Goal: Check status

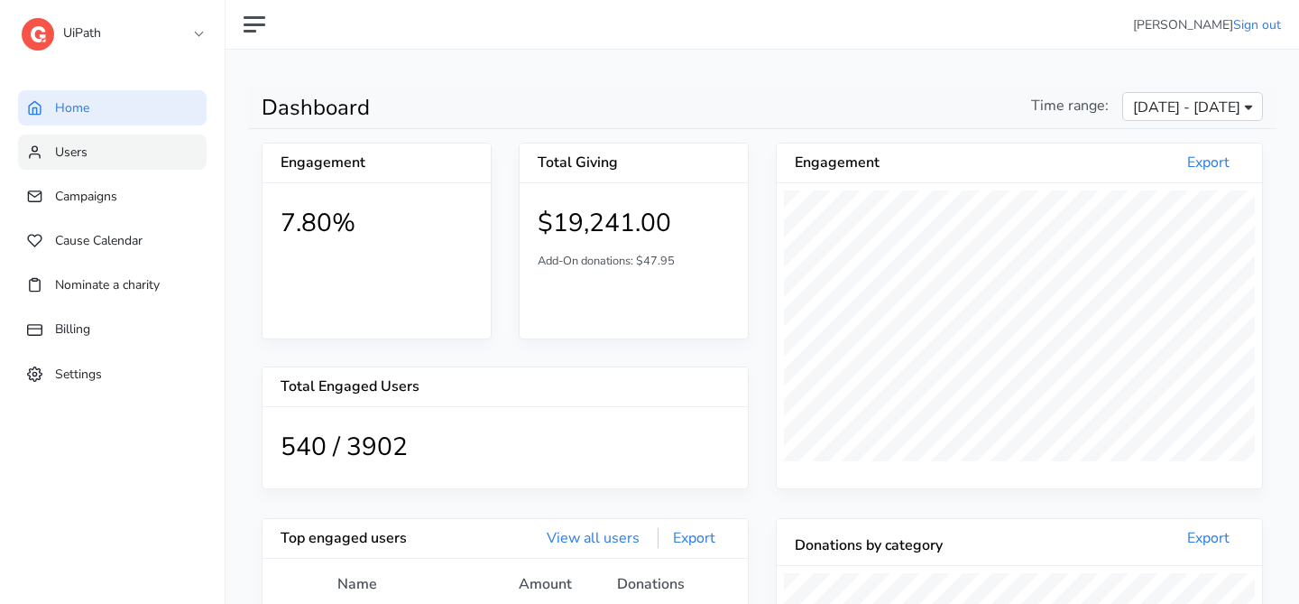
scroll to position [332, 485]
click at [114, 191] on span "Campaigns" at bounding box center [86, 196] width 62 height 17
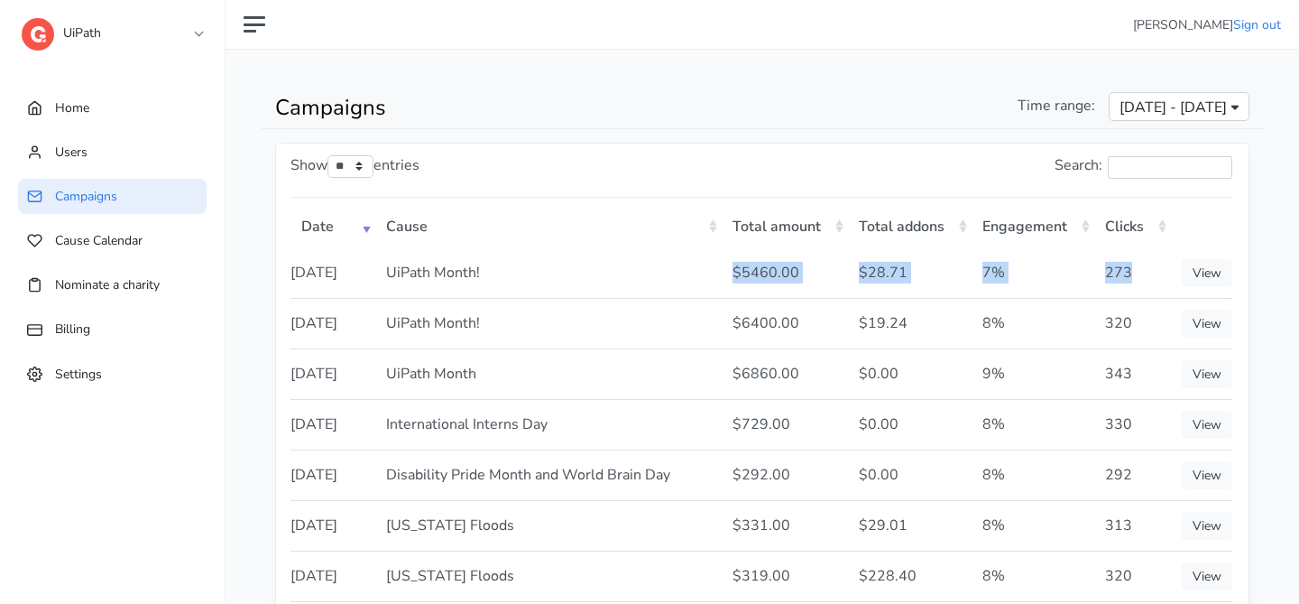
drag, startPoint x: 1142, startPoint y: 286, endPoint x: 737, endPoint y: 275, distance: 405.2
click at [737, 275] on tr "[DATE] UiPath Month! $5460.00 $28.71 7% 273 View" at bounding box center [761, 273] width 942 height 50
copy tr "$5460.00 $28.71 7% 273"
click at [144, 107] on link "Home" at bounding box center [112, 107] width 189 height 35
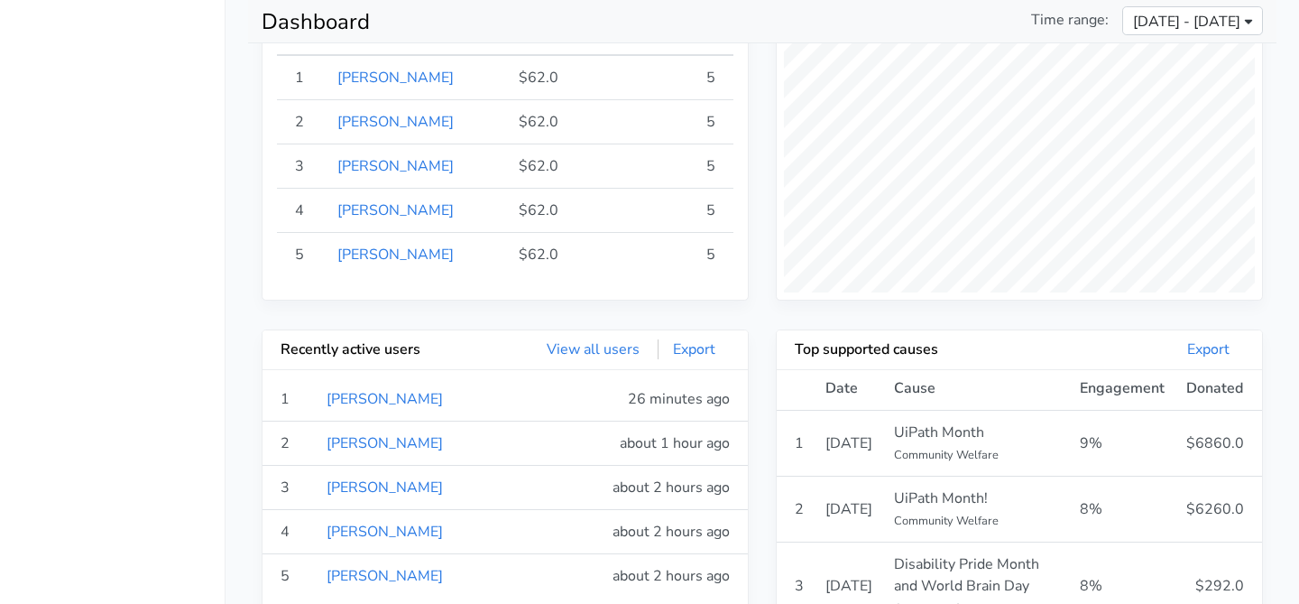
scroll to position [599, 0]
